Goal: Find contact information: Find contact information

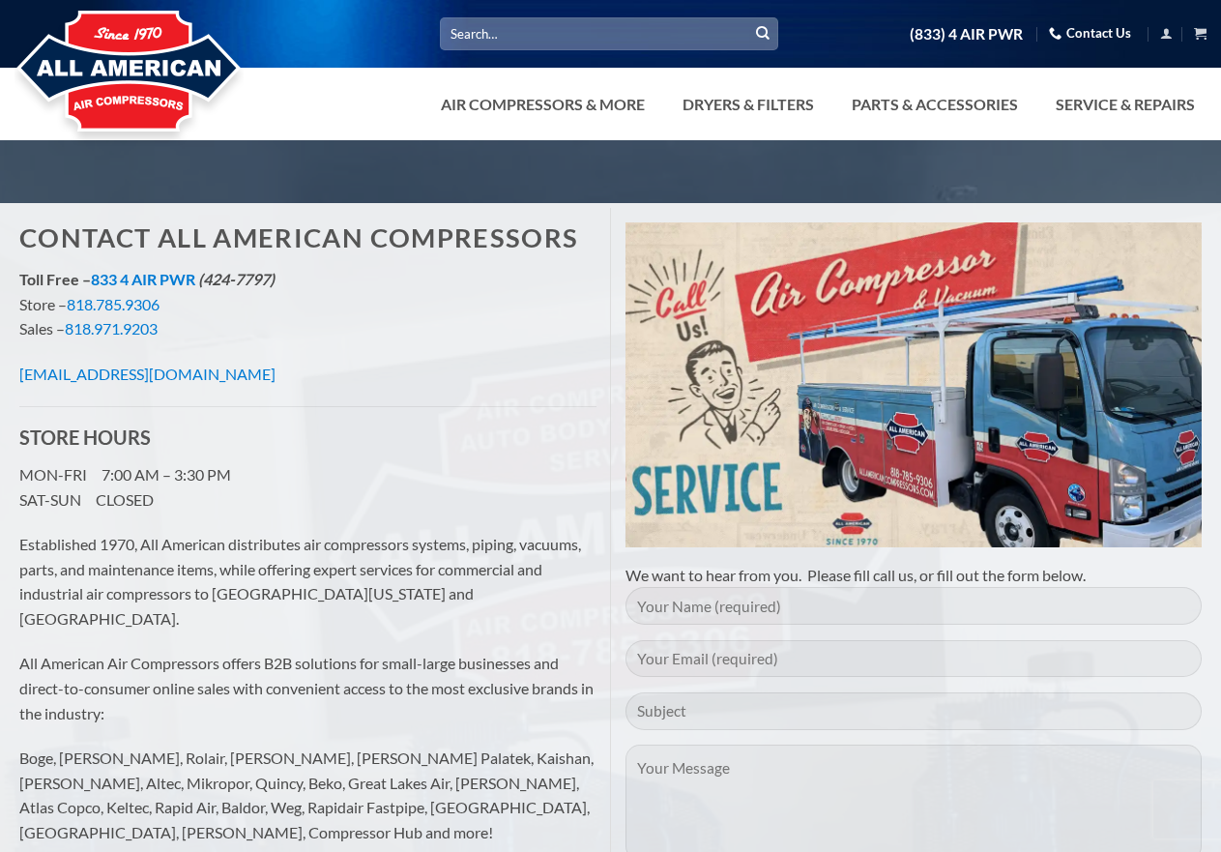
click at [1108, 36] on link "Contact Us" at bounding box center [1090, 33] width 82 height 30
click at [1082, 28] on link "Contact Us" at bounding box center [1090, 33] width 82 height 30
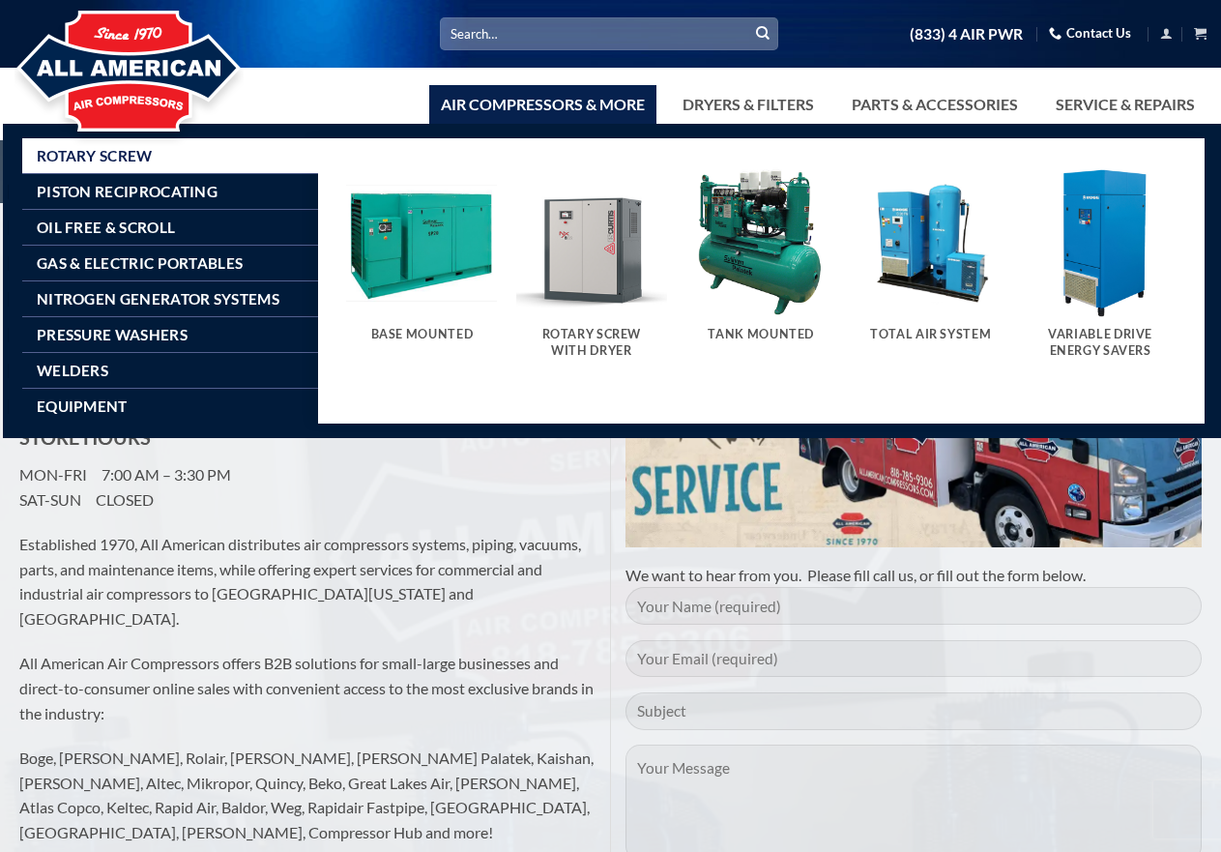
click at [544, 104] on link "Air Compressors & More" at bounding box center [542, 104] width 227 height 39
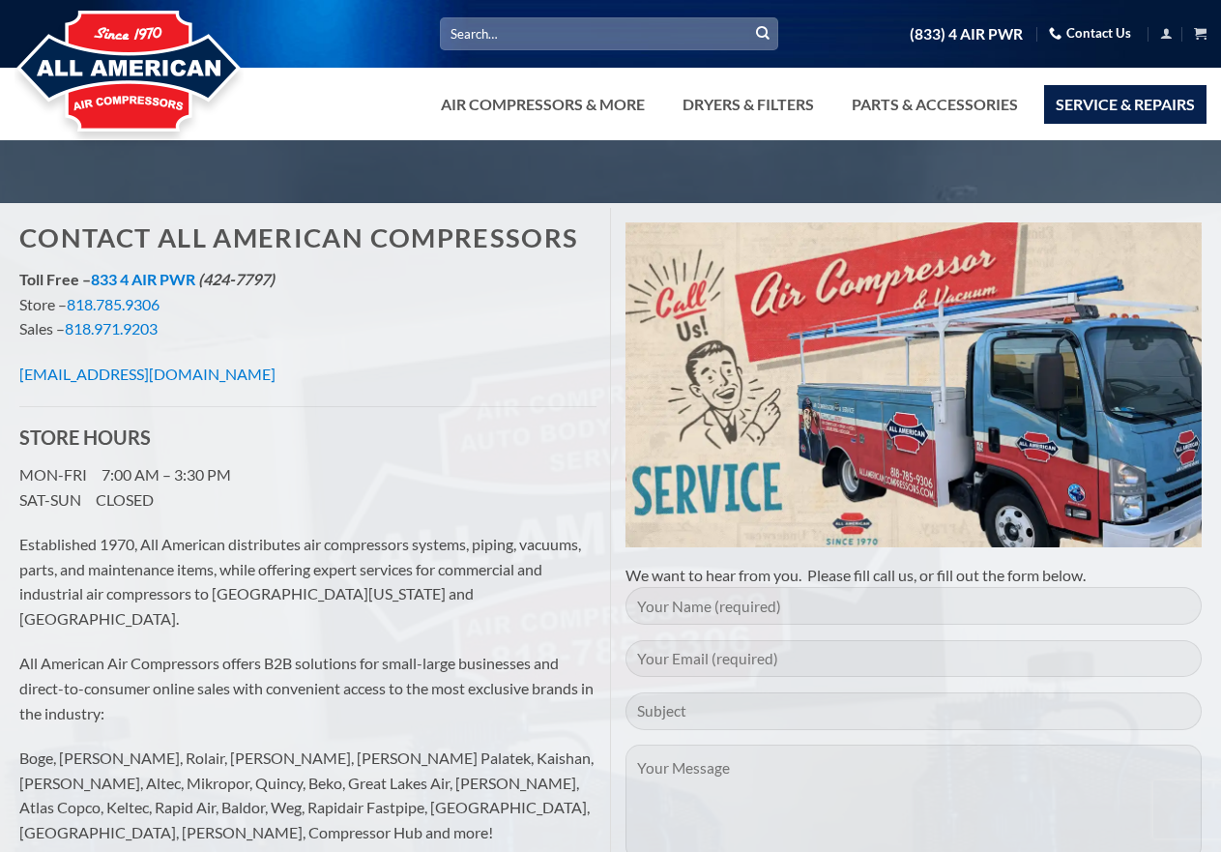
click at [1160, 107] on link "Service & Repairs" at bounding box center [1125, 104] width 162 height 39
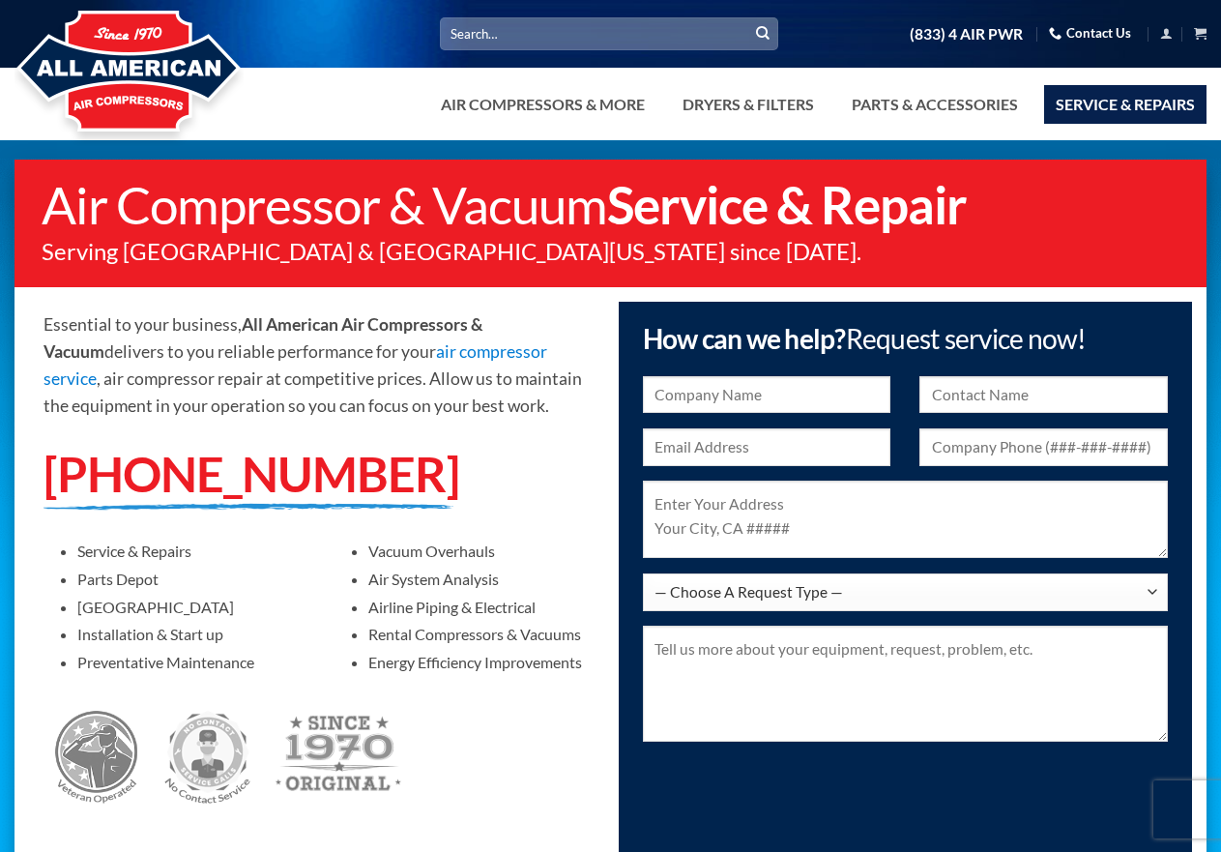
click at [1067, 27] on link "Contact Us" at bounding box center [1090, 33] width 82 height 30
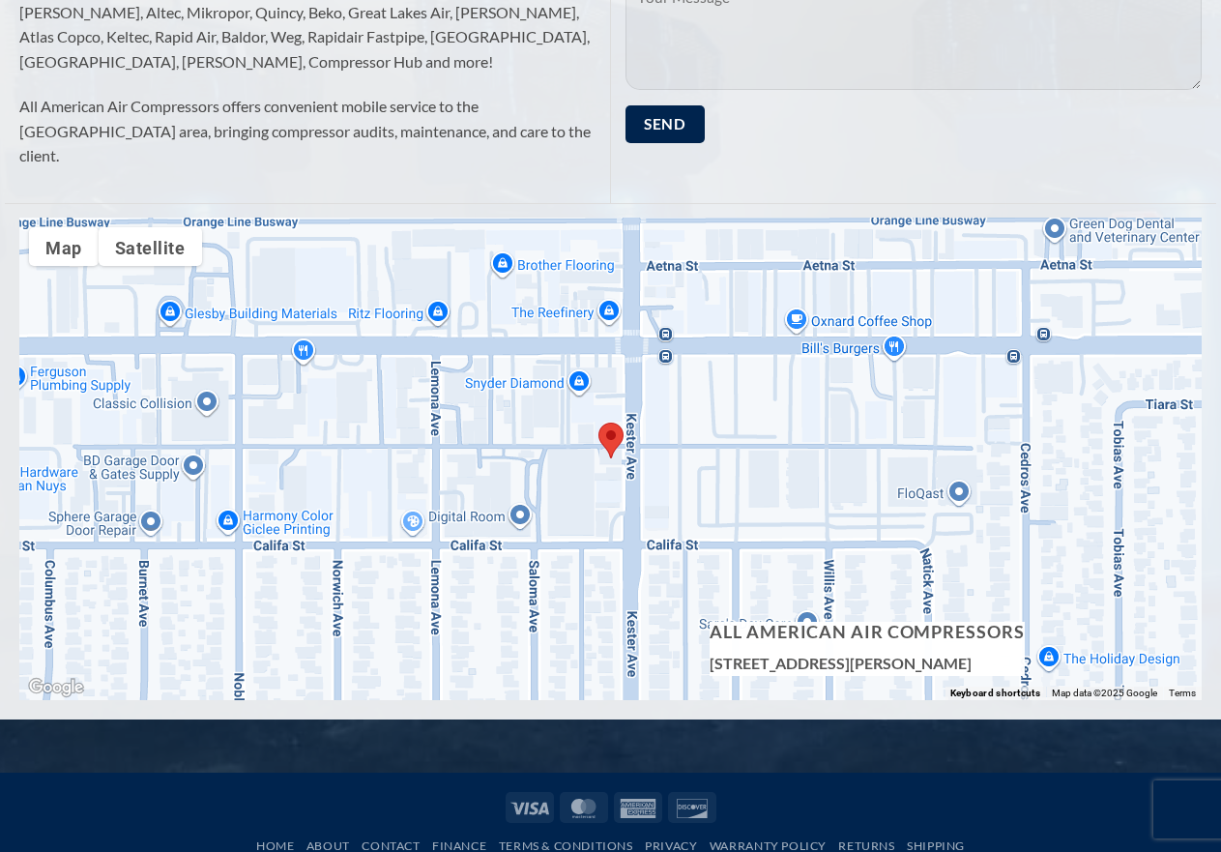
scroll to position [793, 0]
